Goal: Task Accomplishment & Management: Manage account settings

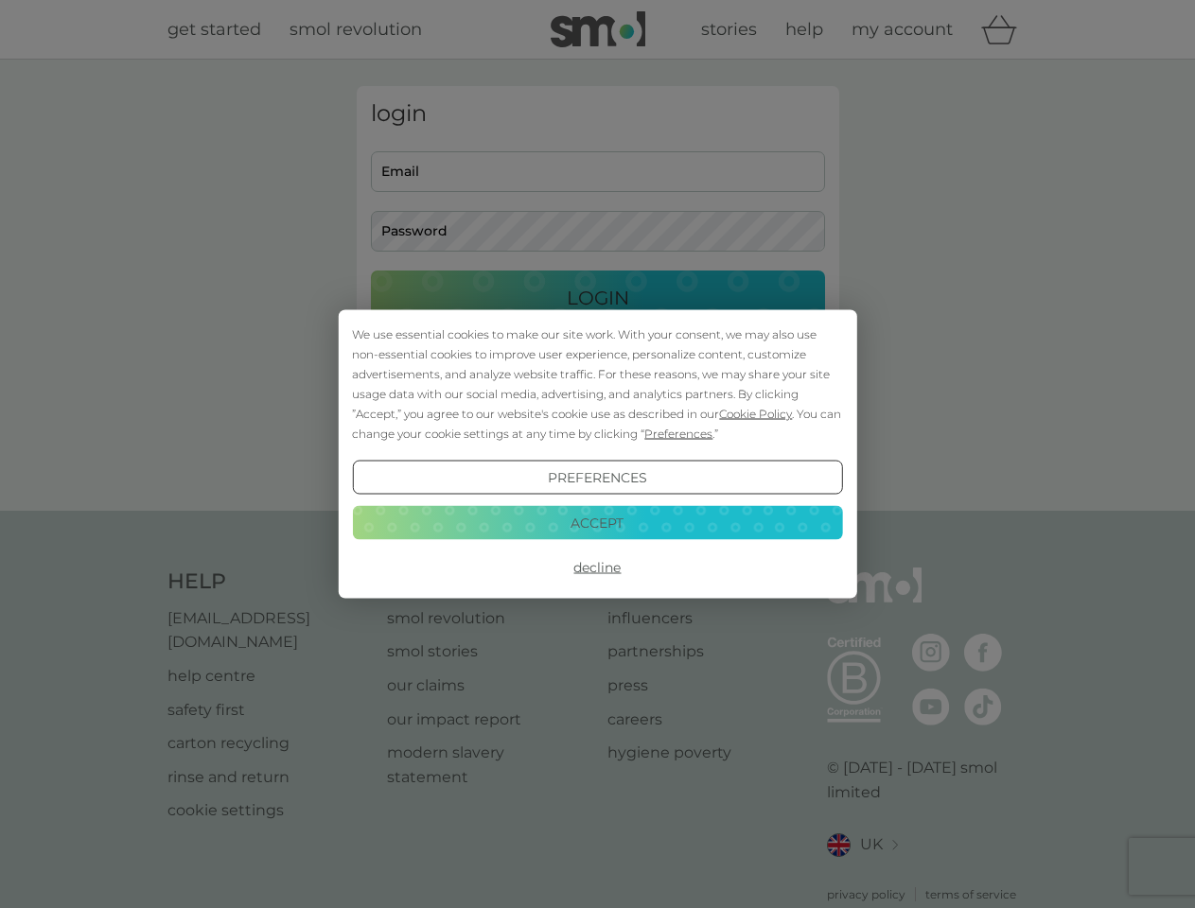
click at [756, 413] on span "Cookie Policy" at bounding box center [755, 414] width 73 height 14
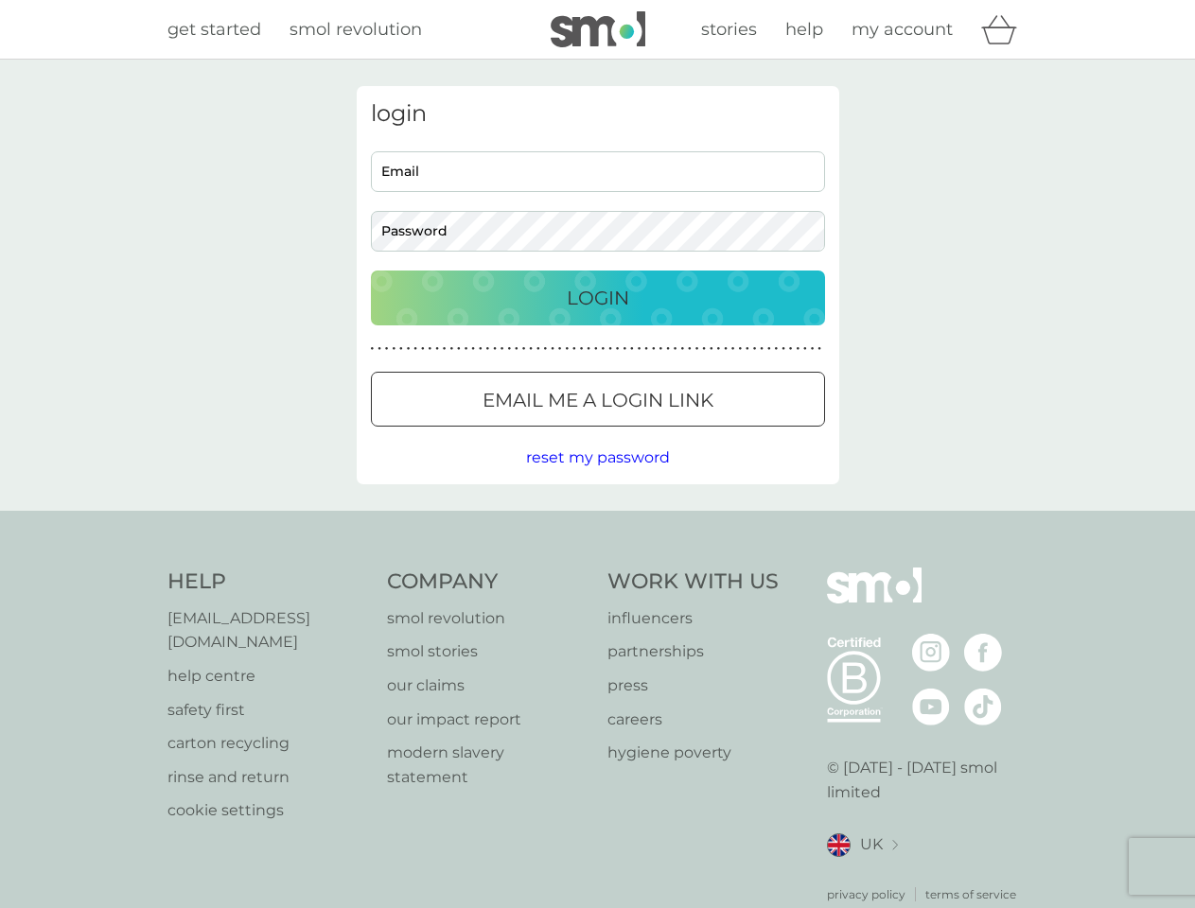
click at [676, 433] on div "login Email Password Login ● ● ● ● ● ● ● ● ● ● ● ● ● ● ● ● ● ● ● ● ● ● ● ● ● ● …" at bounding box center [598, 285] width 482 height 398
click at [597, 478] on div "login Email Password Login ● ● ● ● ● ● ● ● ● ● ● ● ● ● ● ● ● ● ● ● ● ● ● ● ● ● …" at bounding box center [598, 285] width 482 height 398
click at [597, 567] on div "Help [EMAIL_ADDRESS][DOMAIN_NAME] help centre safety first carton recycling rin…" at bounding box center [597, 735] width 861 height 336
click at [597, 522] on div "Help [EMAIL_ADDRESS][DOMAIN_NAME] help centre safety first carton recycling rin…" at bounding box center [597, 735] width 1195 height 449
